Goal: Task Accomplishment & Management: Manage account settings

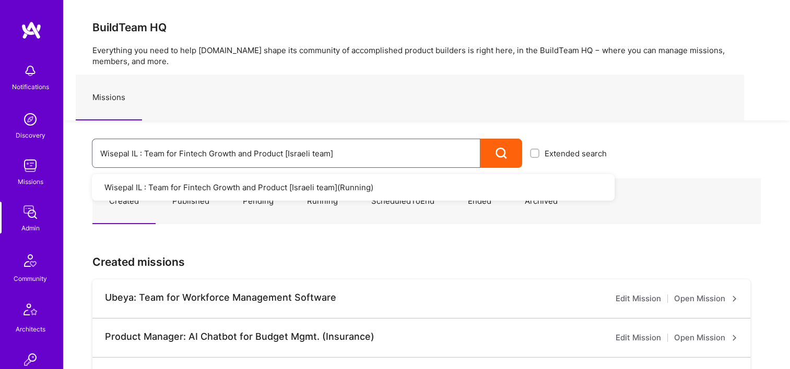
drag, startPoint x: 293, startPoint y: 158, endPoint x: 200, endPoint y: 134, distance: 95.8
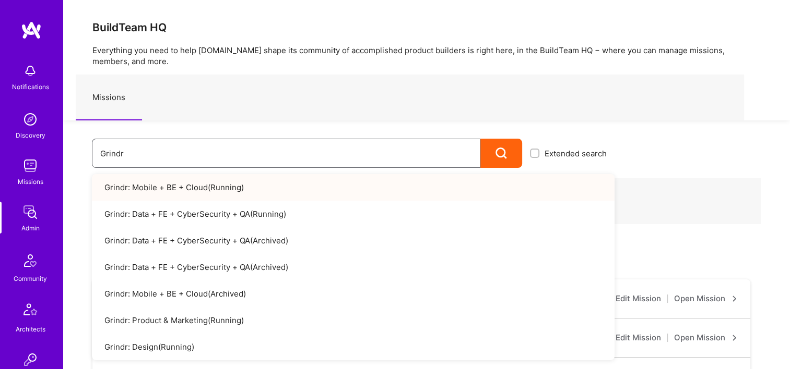
type input "Grindr"
